Goal: Check status: Check status

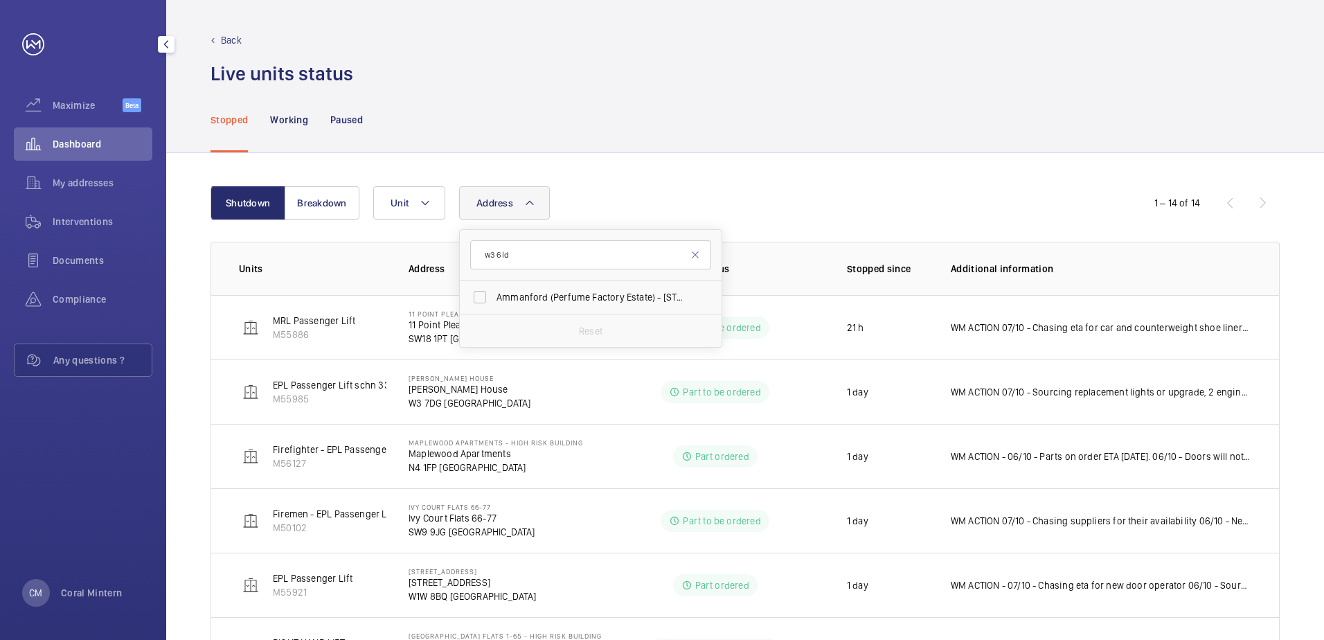
click at [93, 134] on div "Dashboard" at bounding box center [83, 143] width 138 height 33
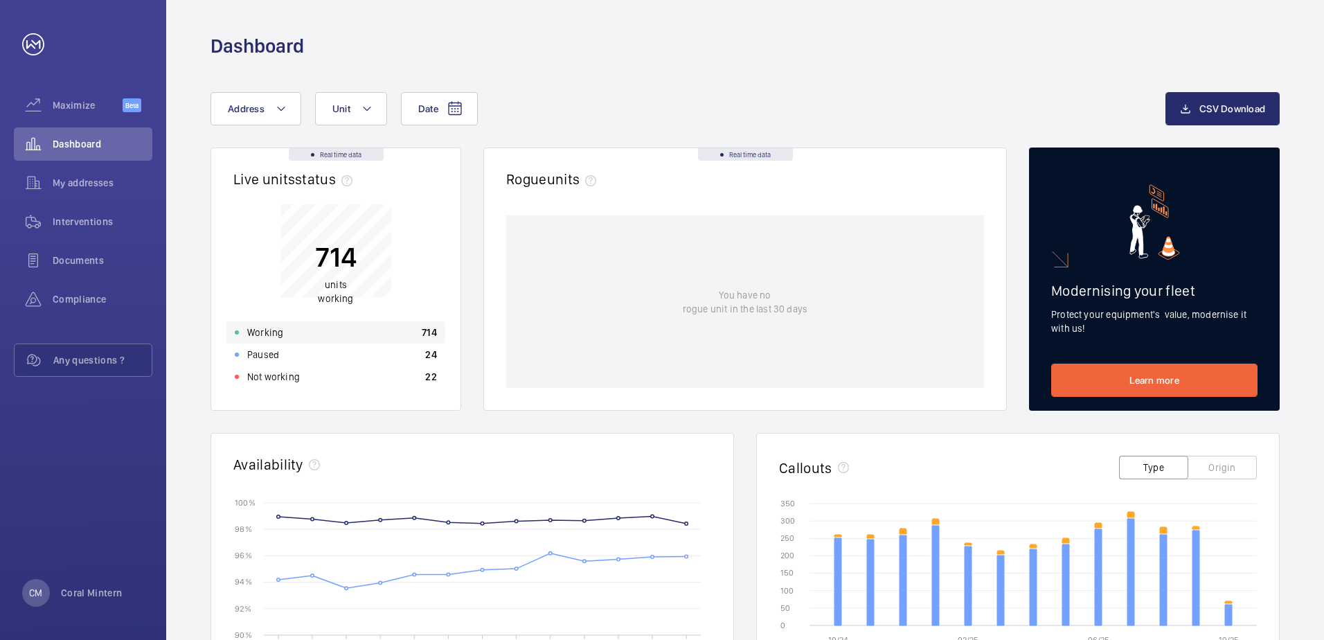
click at [334, 334] on div "Working 714" at bounding box center [335, 332] width 219 height 22
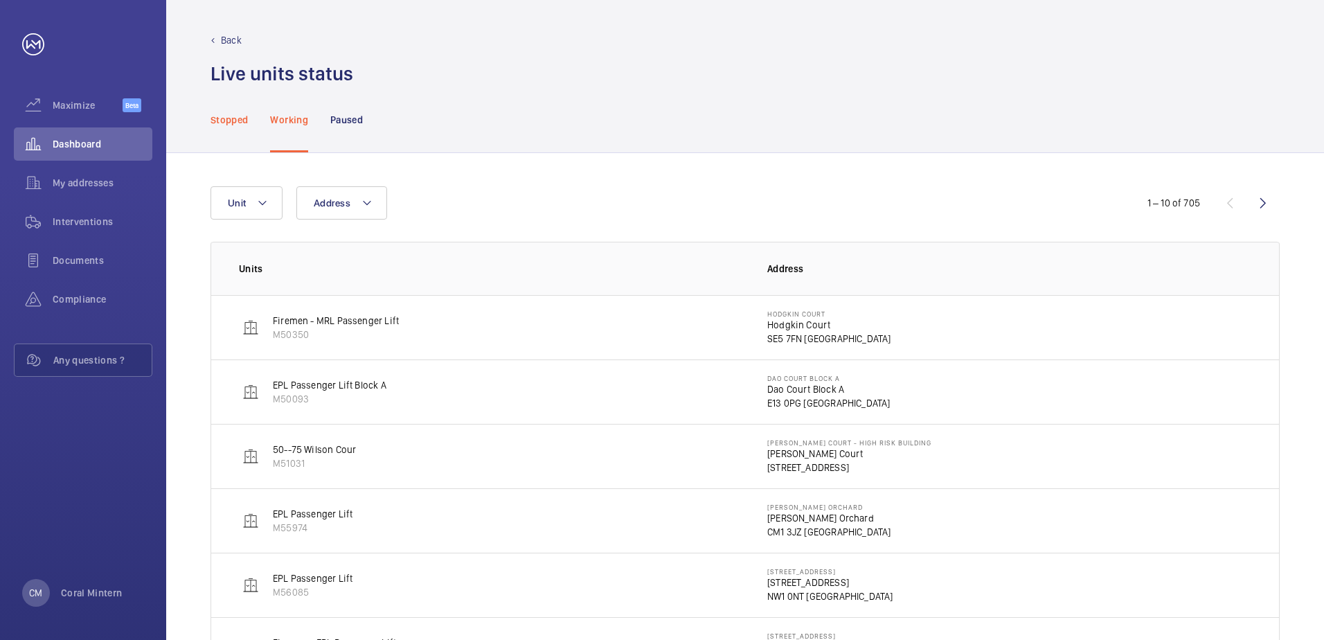
click at [241, 119] on p "Stopped" at bounding box center [228, 120] width 37 height 14
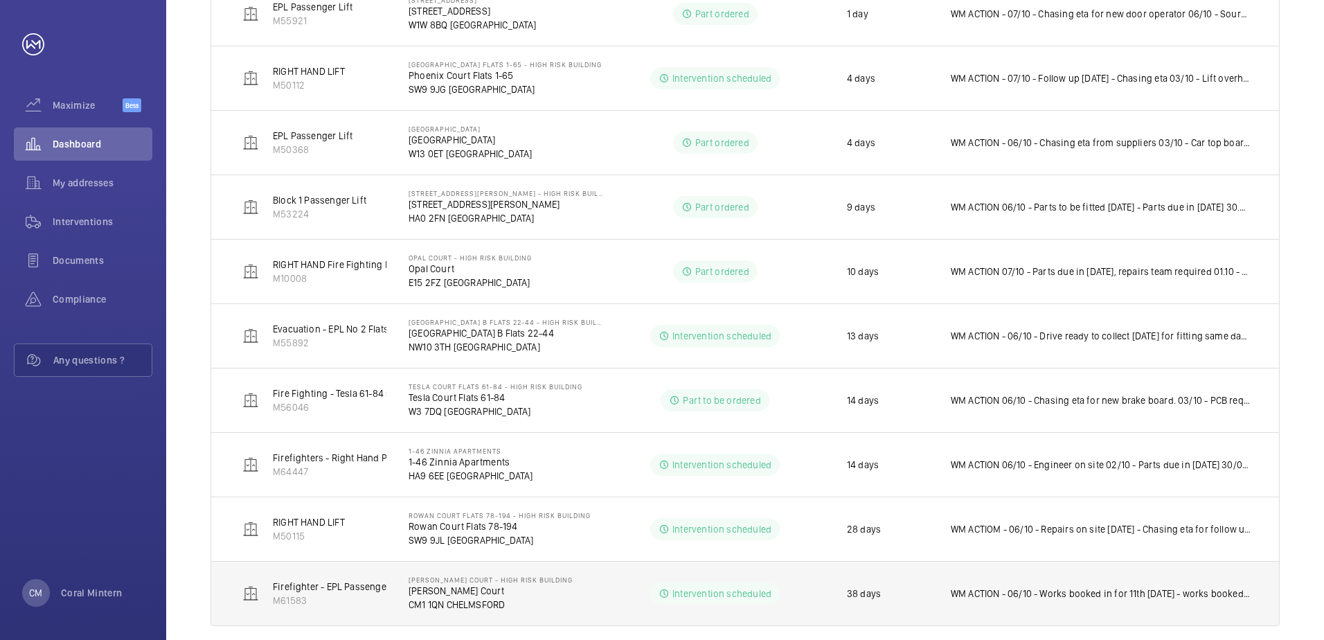
scroll to position [591, 0]
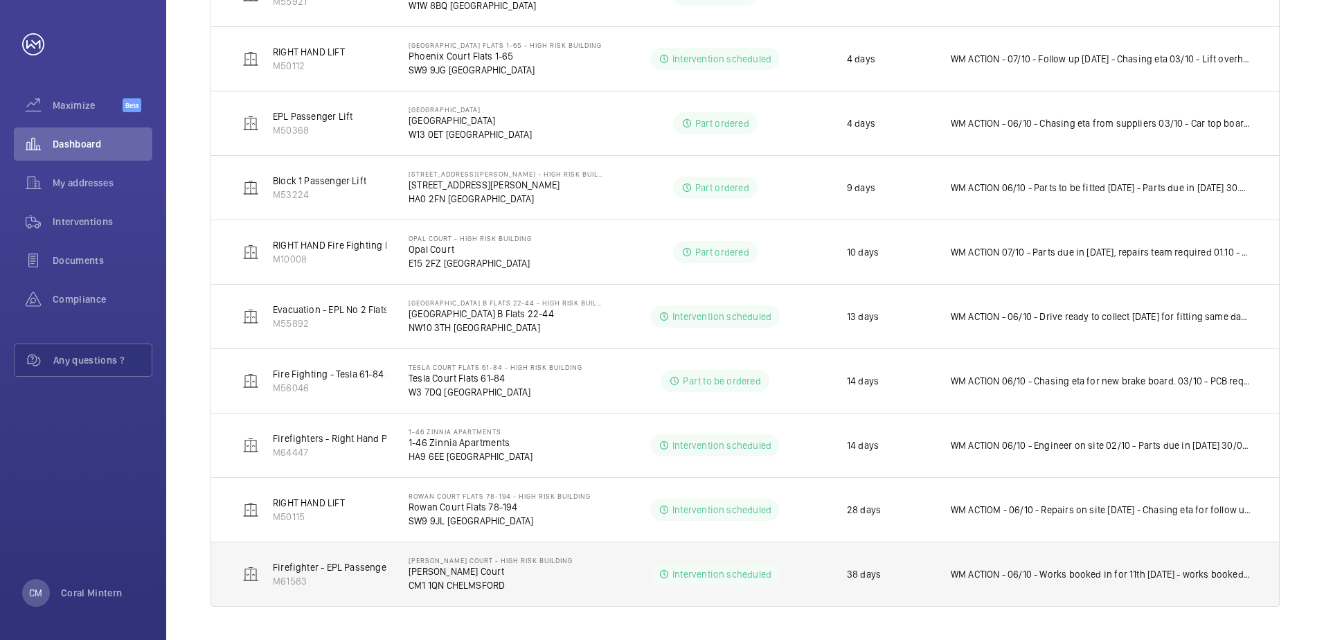
click at [1104, 562] on td "WM ACTION - 06/10 - Works booked in for 11th [DATE] - works booked in 11th [DAT…" at bounding box center [1104, 573] width 350 height 65
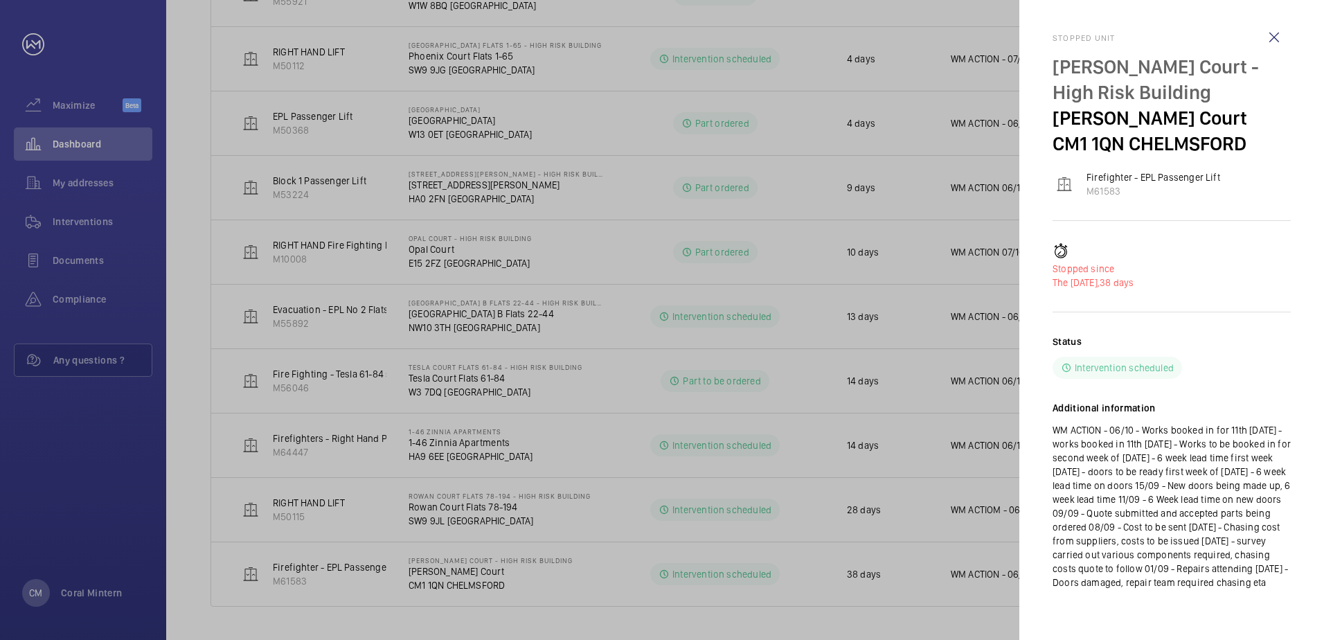
scroll to position [33, 0]
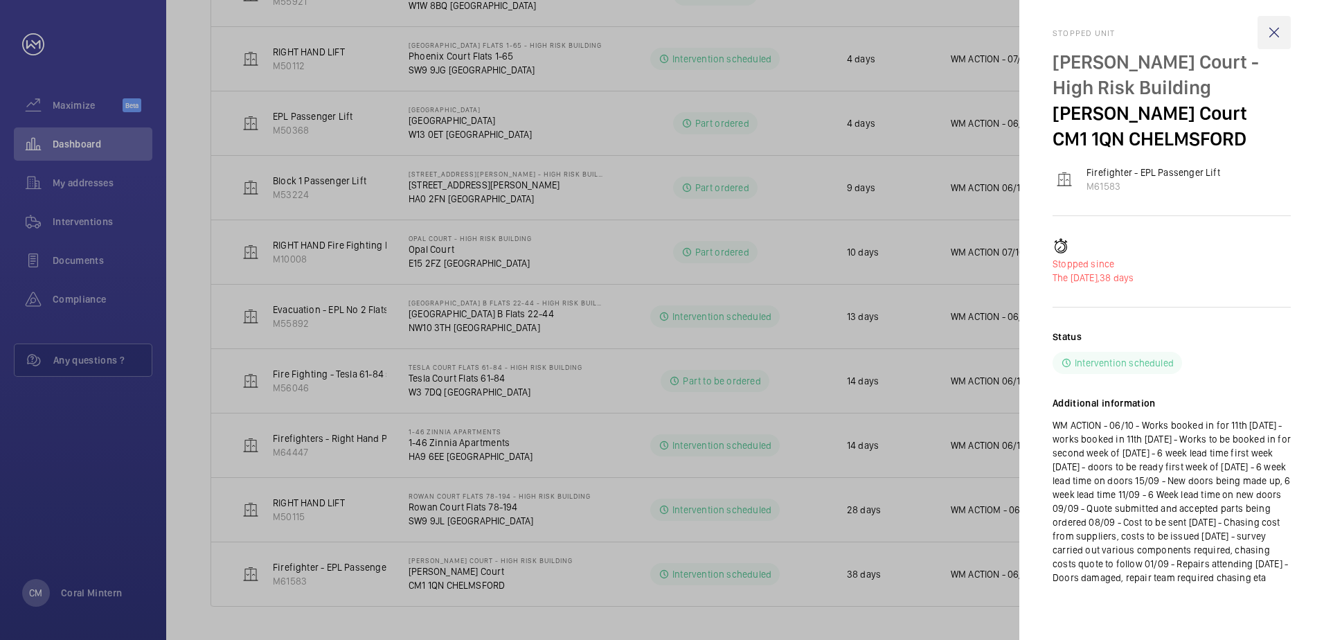
click at [1275, 16] on wm-front-icon-button at bounding box center [1273, 32] width 33 height 33
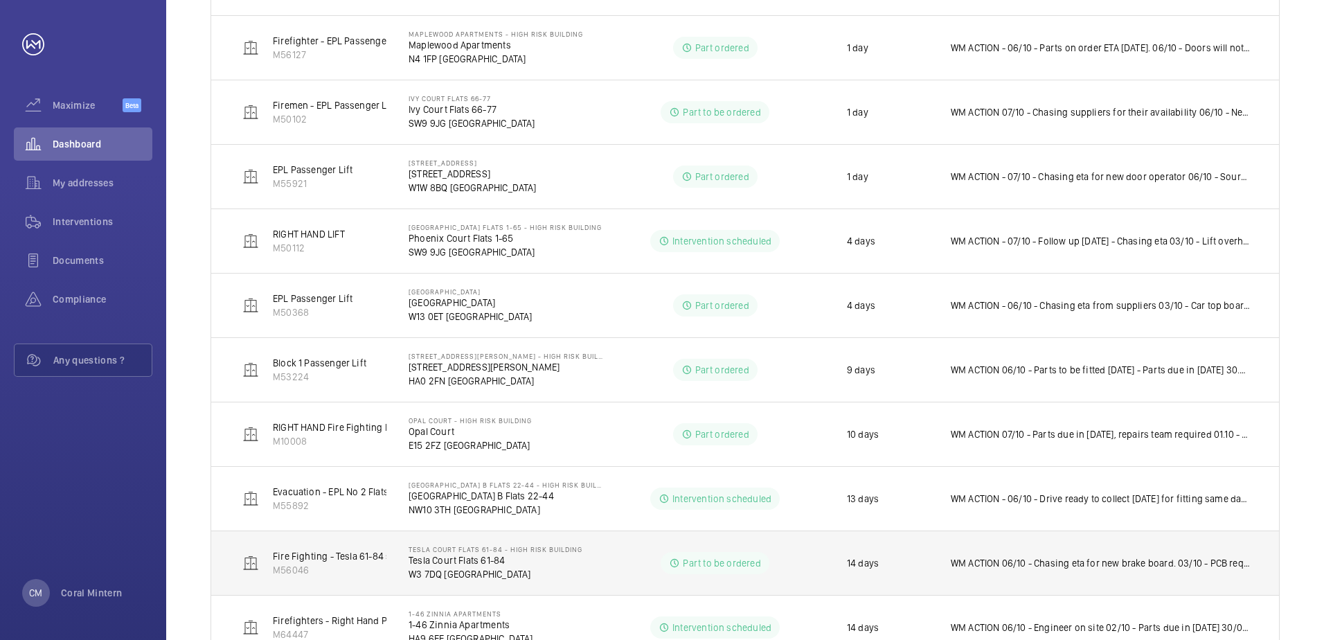
scroll to position [452, 0]
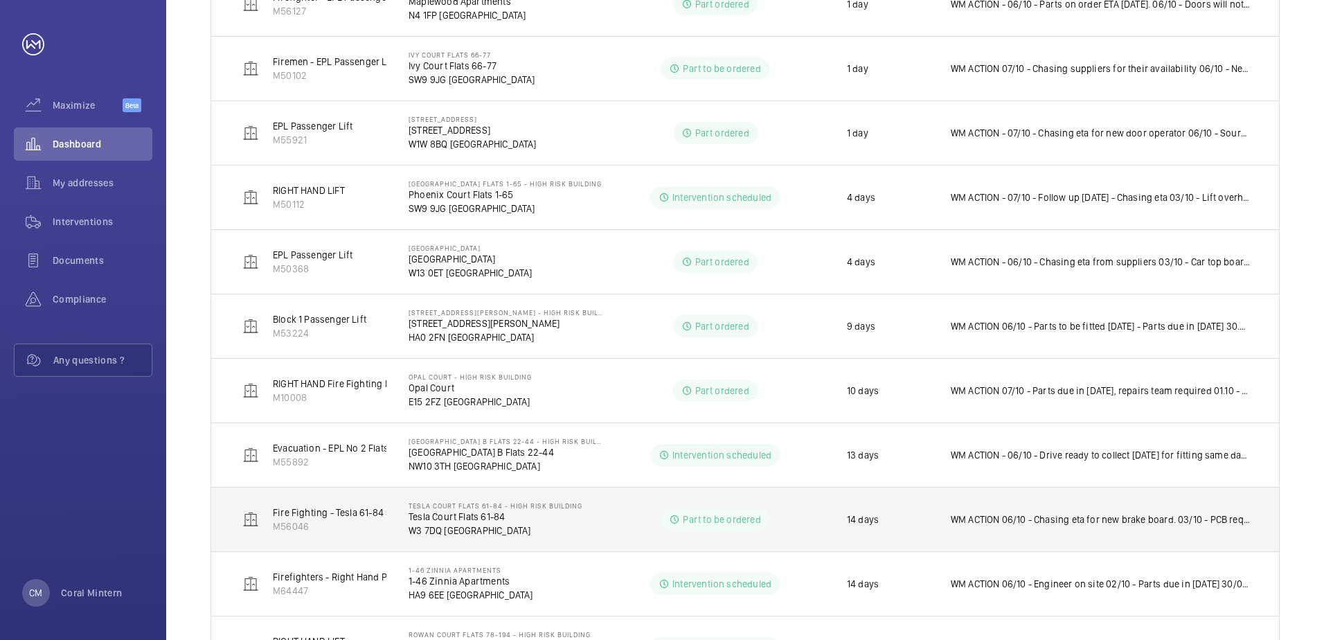
click at [1118, 511] on td "WM ACTION 06/10 - Chasing eta for new brake board. 03/10 - PCB required, sourci…" at bounding box center [1104, 519] width 350 height 64
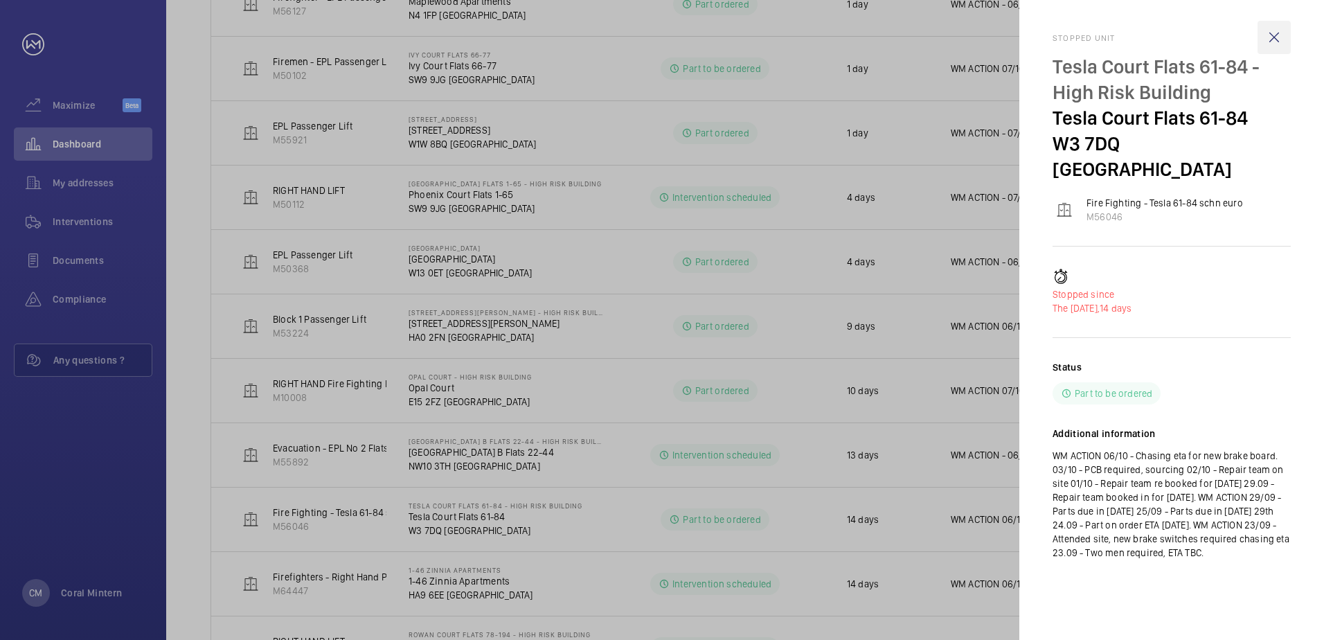
click at [1262, 36] on wm-front-icon-button at bounding box center [1273, 37] width 33 height 33
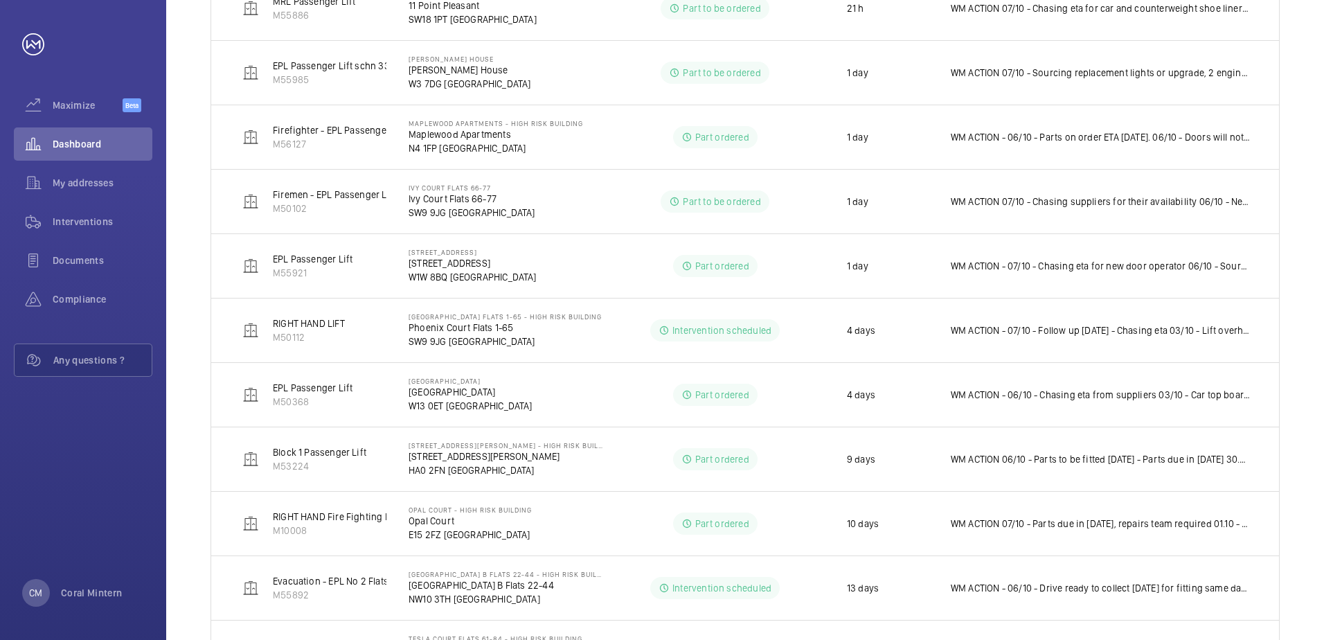
scroll to position [314, 0]
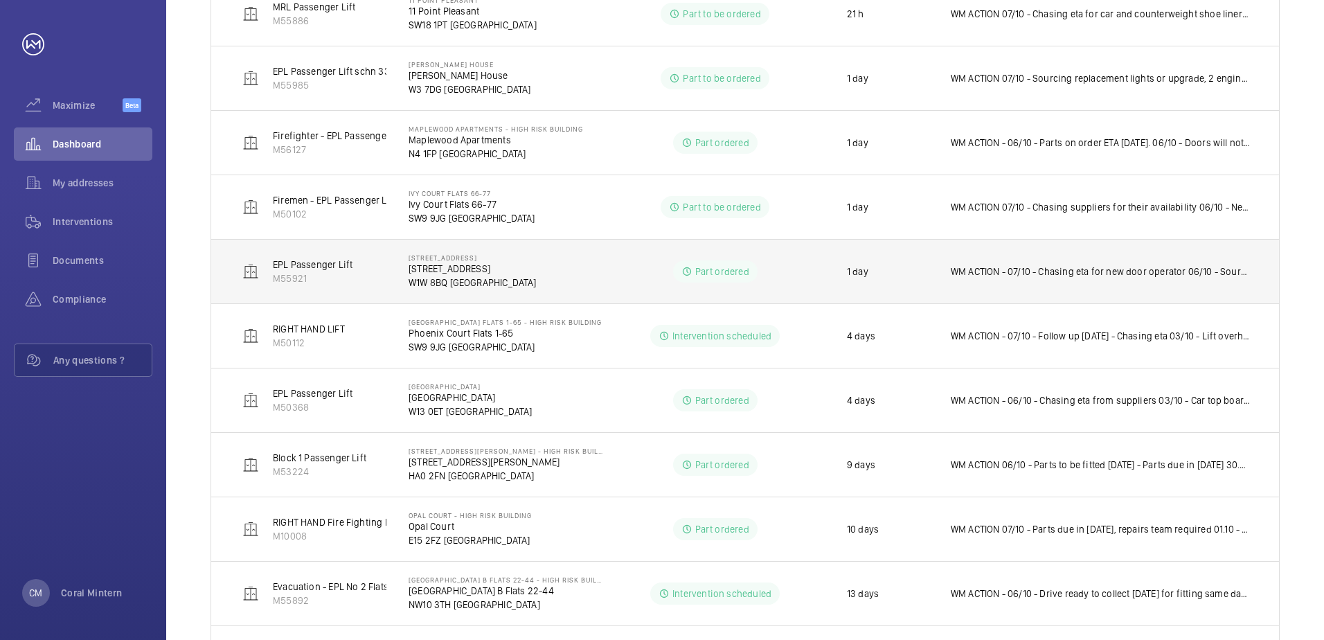
click at [1026, 276] on p "WM ACTION - 07/10 - Chasing eta for new door operator 06/10 - Sourcing upgrade …" at bounding box center [1101, 272] width 301 height 14
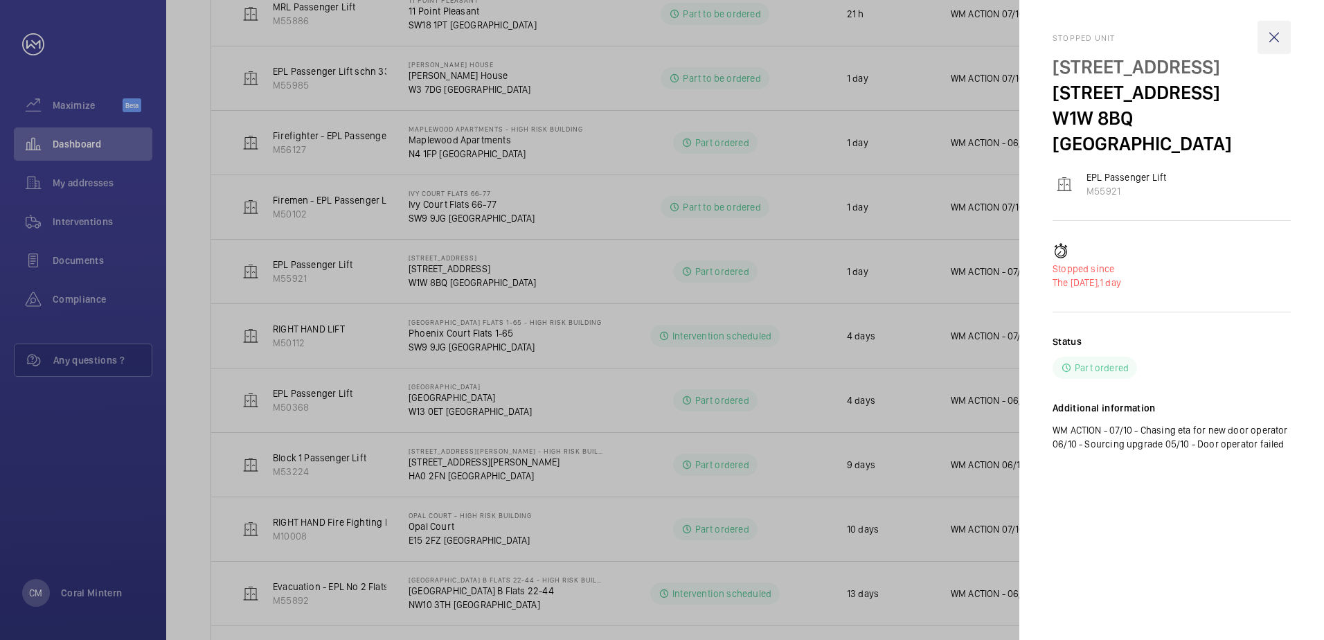
click at [1277, 37] on wm-front-icon-button at bounding box center [1273, 37] width 33 height 33
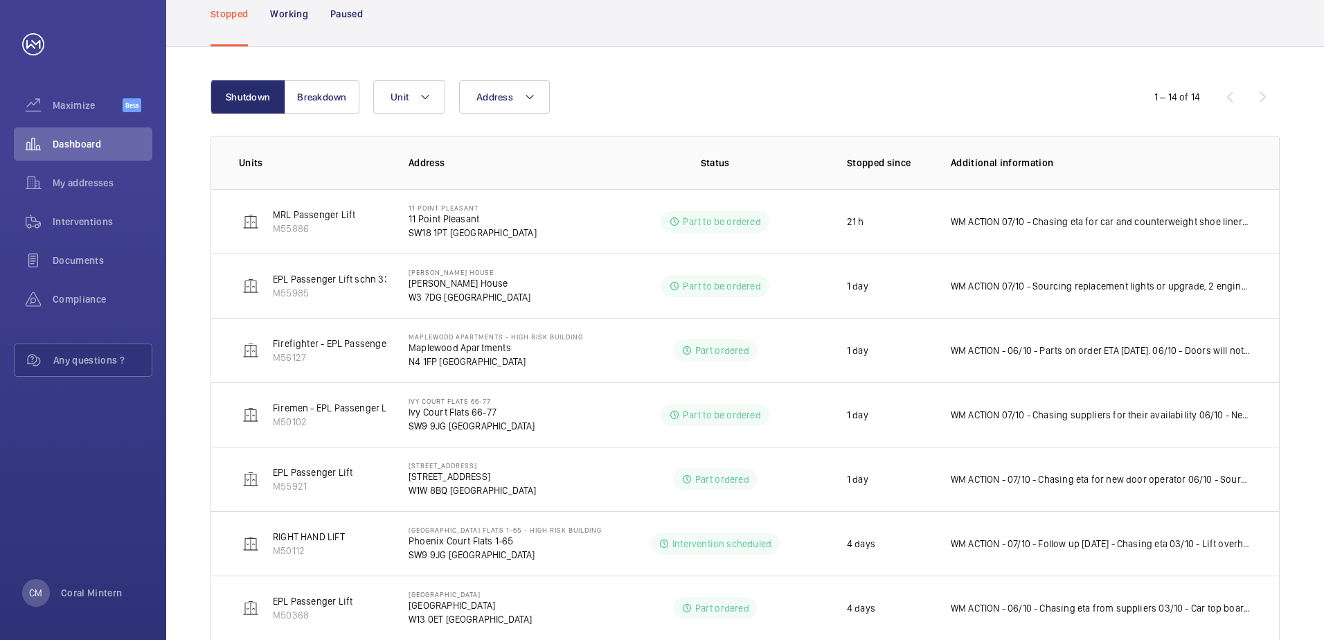
scroll to position [106, 0]
